Goal: Complete application form: Complete application form

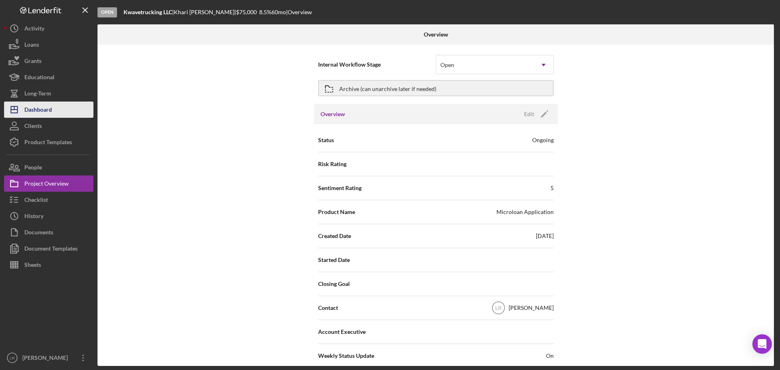
click at [43, 106] on div "Dashboard" at bounding box center [38, 111] width 28 height 18
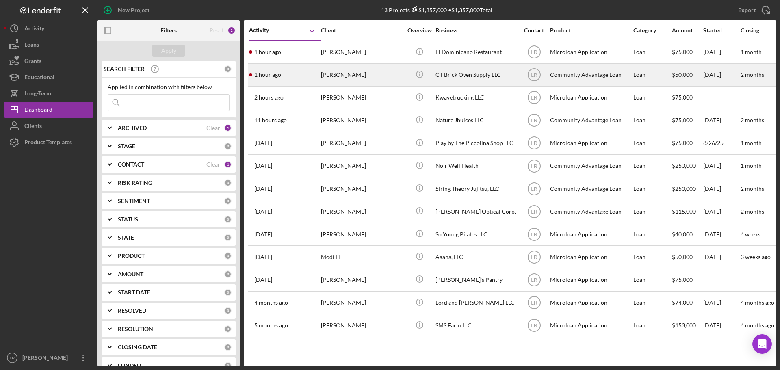
click at [369, 75] on div "[PERSON_NAME]" at bounding box center [361, 75] width 81 height 22
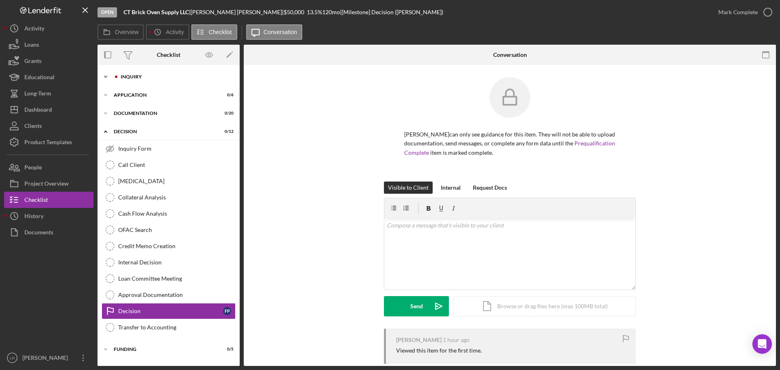
click at [138, 76] on div "Inquiry" at bounding box center [175, 76] width 109 height 5
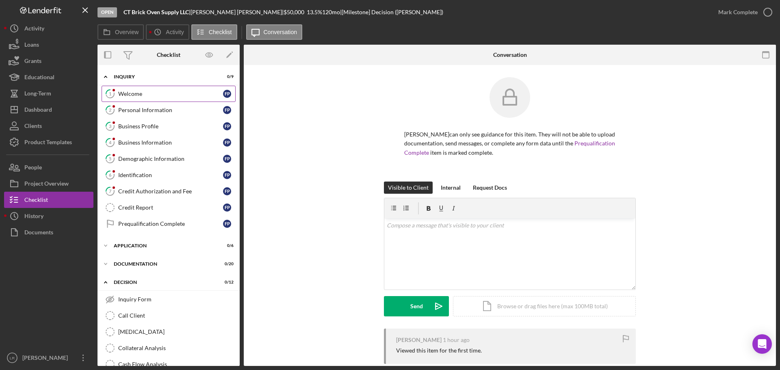
click at [125, 97] on link "1 Welcome F P" at bounding box center [169, 94] width 134 height 16
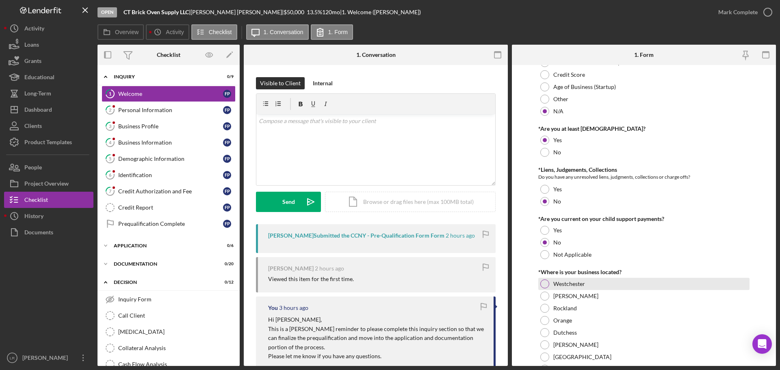
scroll to position [162, 0]
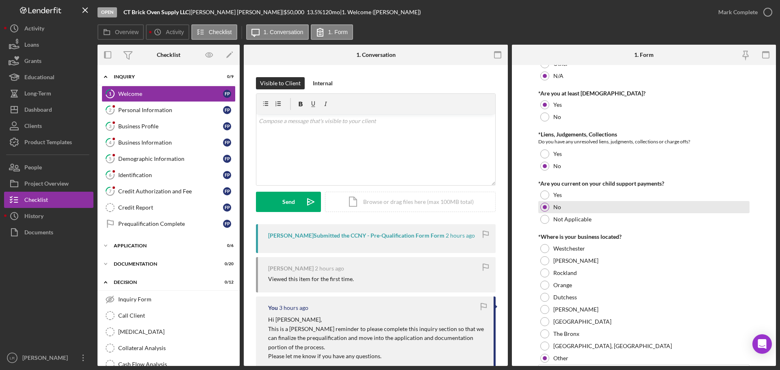
click at [565, 212] on div "No" at bounding box center [643, 207] width 211 height 12
click at [566, 221] on label "Not Applicable" at bounding box center [572, 219] width 38 height 6
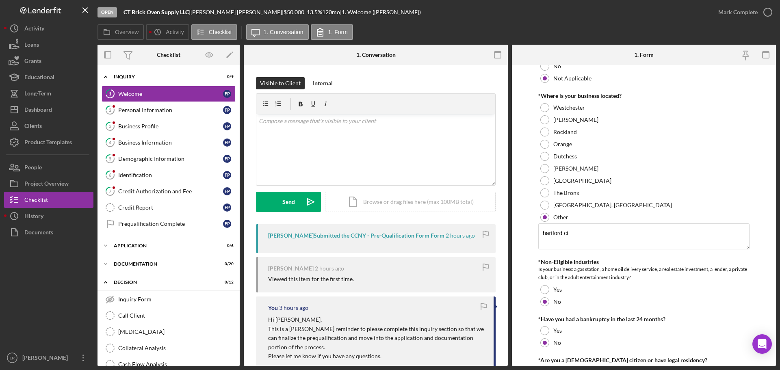
scroll to position [357, 0]
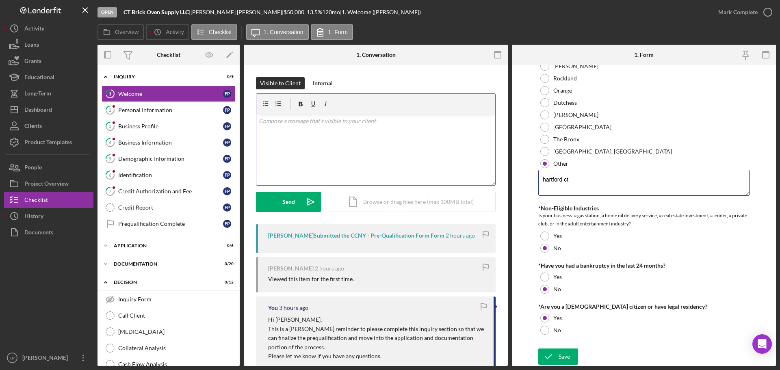
drag, startPoint x: 545, startPoint y: 179, endPoint x: 435, endPoint y: 183, distance: 110.1
click at [435, 183] on div "Overview Internal Workflow Stage Open Icon/Dropdown Arrow Archive (can unarchiv…" at bounding box center [436, 205] width 678 height 321
drag, startPoint x: 563, startPoint y: 180, endPoint x: 693, endPoint y: 175, distance: 129.6
click at [695, 175] on textarea "Hartford ct" at bounding box center [643, 183] width 211 height 26
type textarea "[GEOGRAPHIC_DATA]"
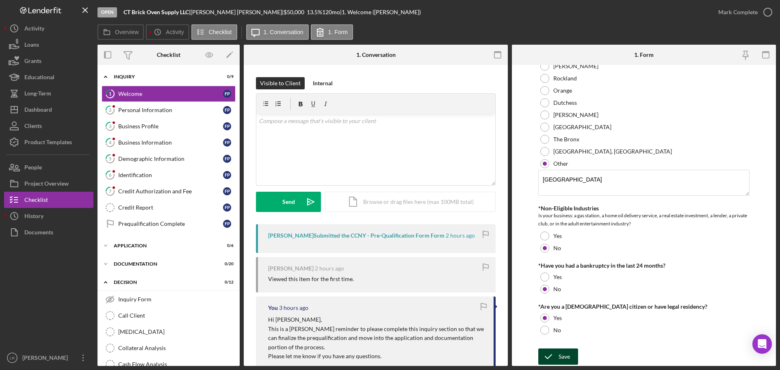
click at [562, 361] on div "Save" at bounding box center [563, 356] width 11 height 16
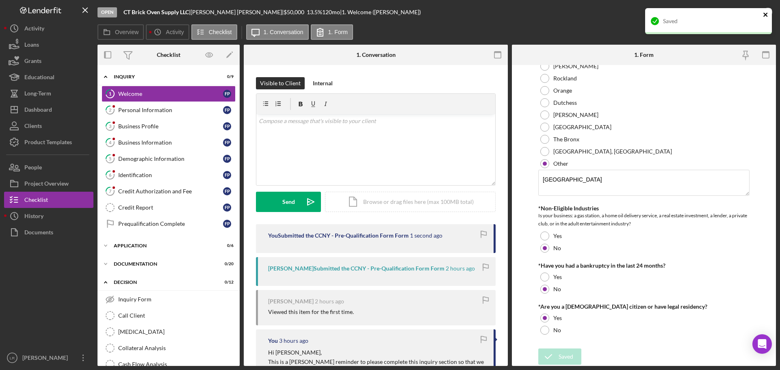
click at [764, 14] on icon "close" at bounding box center [766, 14] width 6 height 6
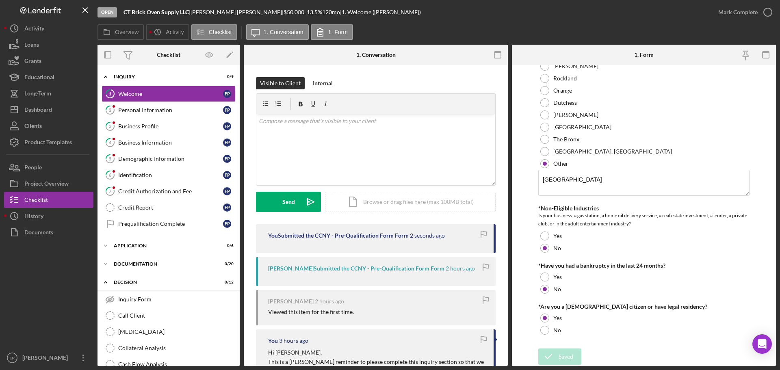
click at [764, 15] on div "Saved" at bounding box center [708, 24] width 130 height 36
click at [0, 0] on circle "button" at bounding box center [0, 0] width 0 height 0
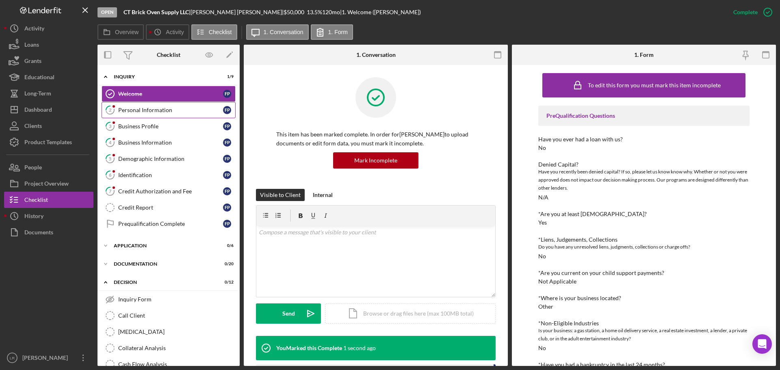
click at [141, 113] on div "Personal Information" at bounding box center [170, 110] width 105 height 6
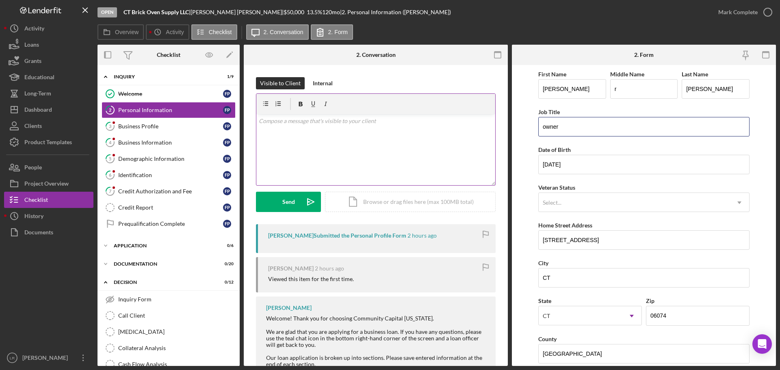
drag, startPoint x: 544, startPoint y: 128, endPoint x: 333, endPoint y: 134, distance: 211.3
click at [340, 136] on div "Overview Internal Workflow Stage Open Icon/Dropdown Arrow Archive (can unarchiv…" at bounding box center [436, 205] width 678 height 321
type input "Owner"
click at [628, 85] on input "r" at bounding box center [644, 88] width 68 height 19
type input "R"
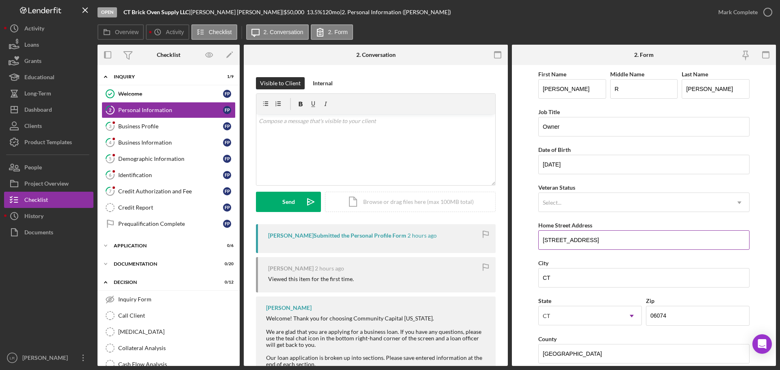
drag, startPoint x: 555, startPoint y: 240, endPoint x: 582, endPoint y: 240, distance: 26.4
click at [582, 240] on input "[STREET_ADDRESS]" at bounding box center [643, 239] width 211 height 19
type input "[STREET_ADDRESS]"
